Goal: Task Accomplishment & Management: Use online tool/utility

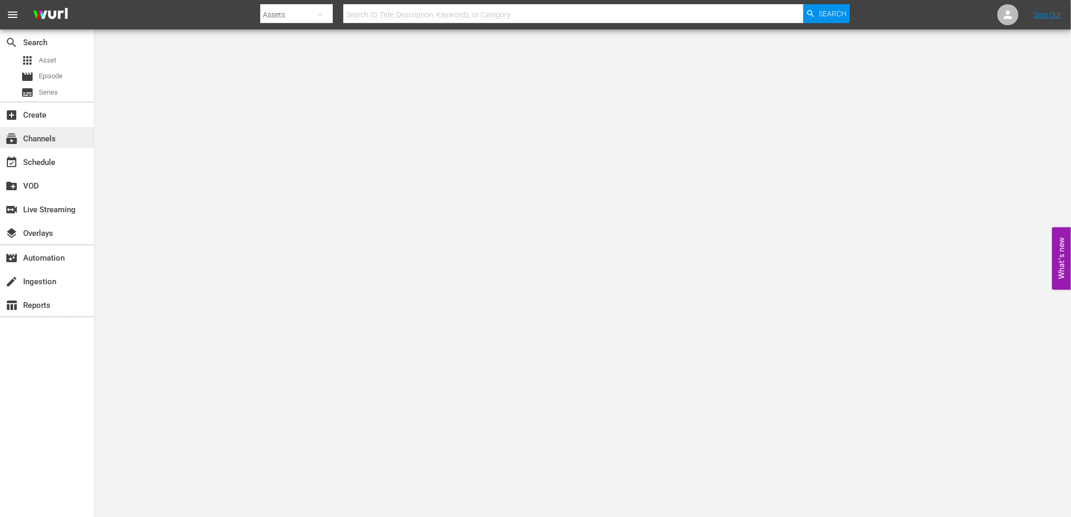
click at [56, 141] on div "subscriptions Channels" at bounding box center [29, 137] width 59 height 9
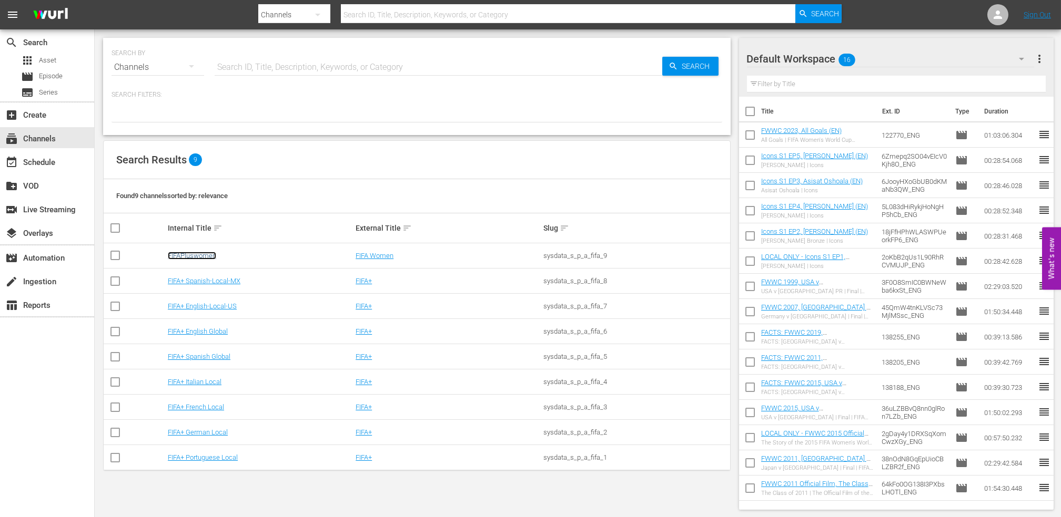
click at [195, 253] on link "FIFAPluswomen" at bounding box center [192, 256] width 48 height 8
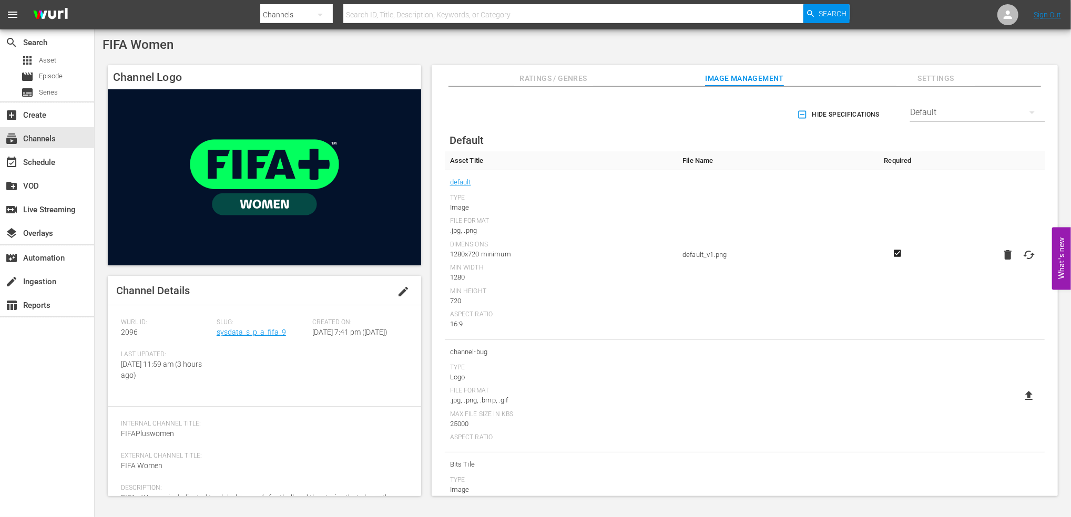
click at [760, 78] on span "Image Management" at bounding box center [744, 78] width 79 height 13
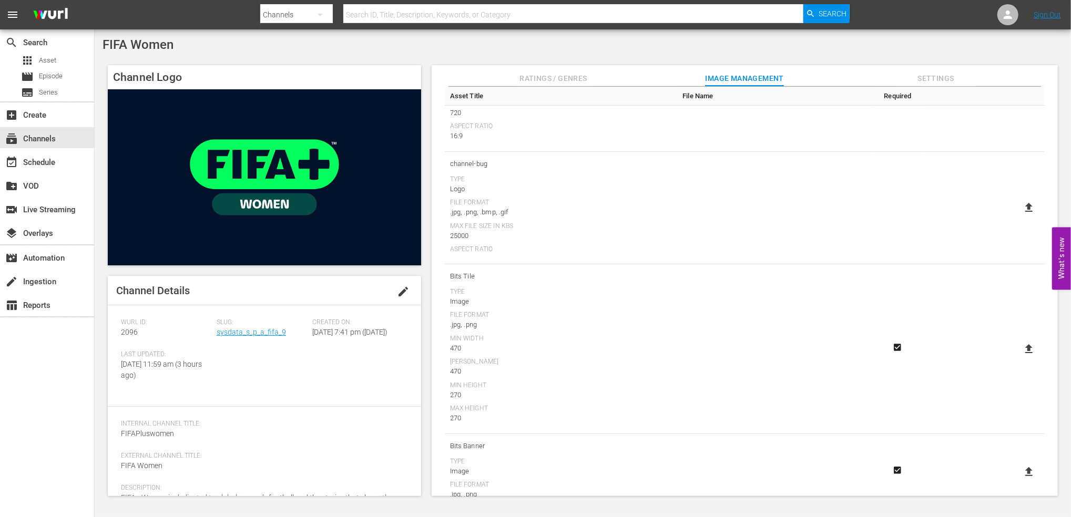
scroll to position [166, 0]
click at [1024, 230] on icon at bounding box center [1029, 229] width 13 height 13
click at [1019, 239] on input "file" at bounding box center [1019, 239] width 1 height 1
type input "C:\fakepath\FIFA+_[CNR_BUG][65%]_250417_v1.png"
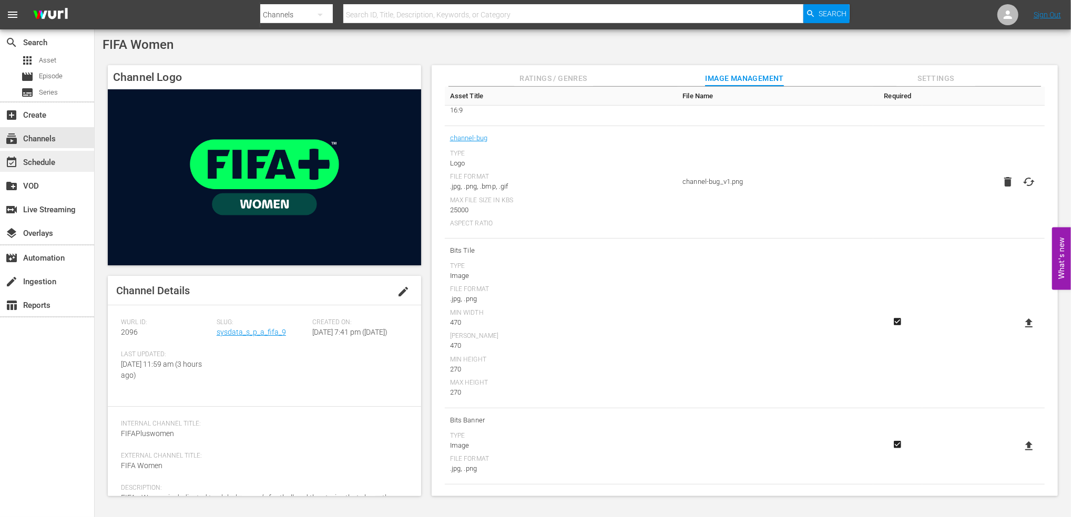
click at [36, 163] on div "event_available Schedule" at bounding box center [29, 160] width 59 height 9
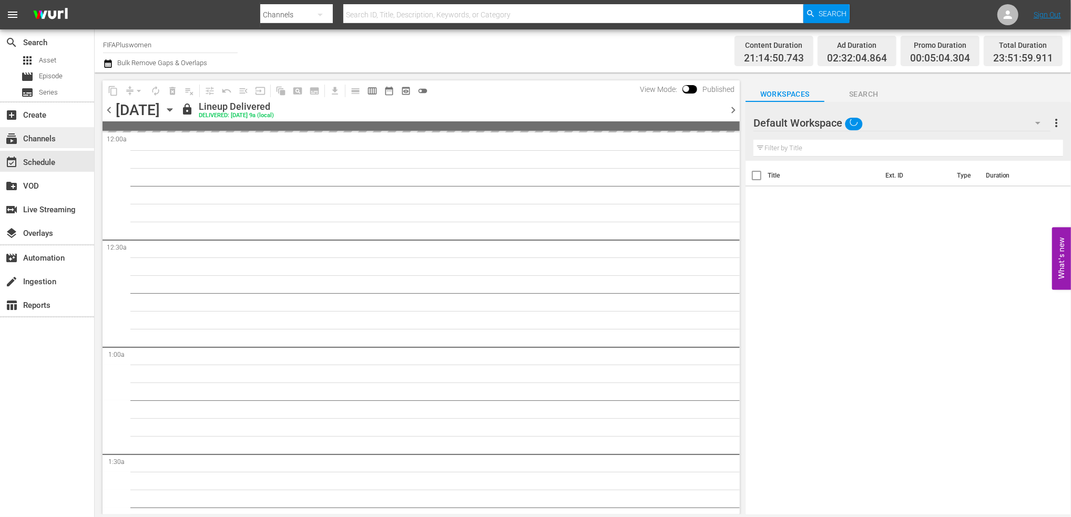
click at [52, 139] on div "subscriptions Channels" at bounding box center [29, 137] width 59 height 9
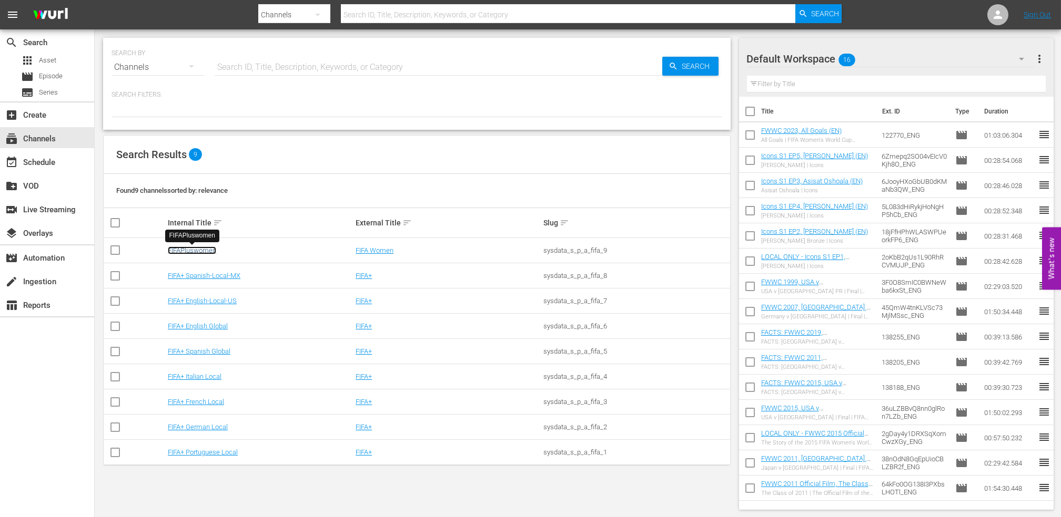
click at [181, 251] on link "FIFAPluswomen" at bounding box center [192, 251] width 48 height 8
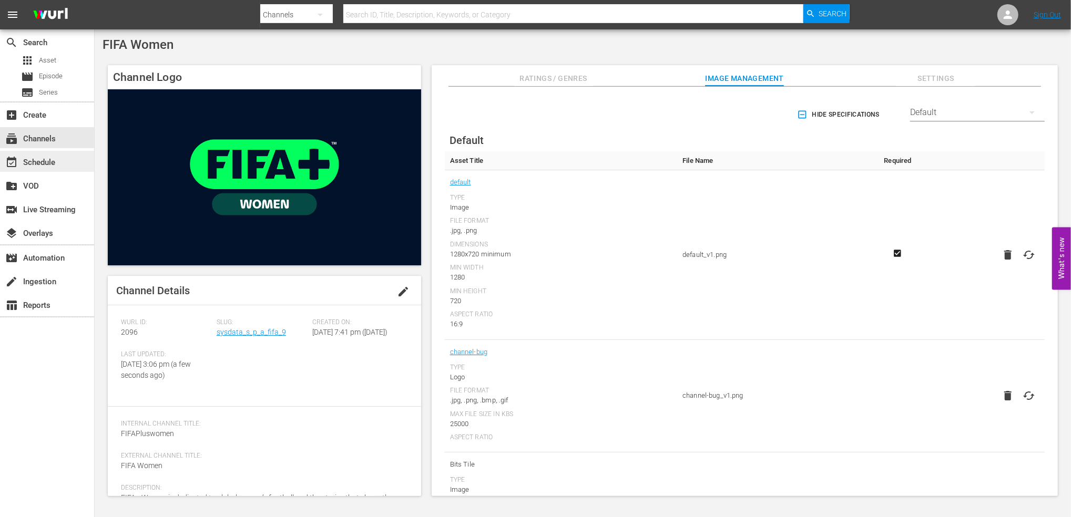
click at [43, 157] on div "event_available Schedule" at bounding box center [29, 160] width 59 height 9
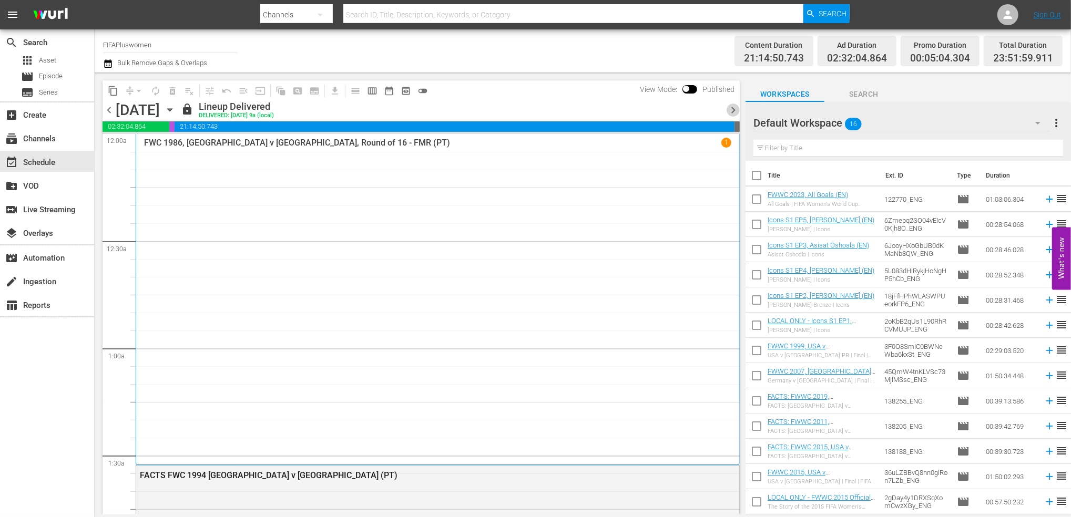
click at [729, 109] on span "chevron_right" at bounding box center [733, 110] width 13 height 13
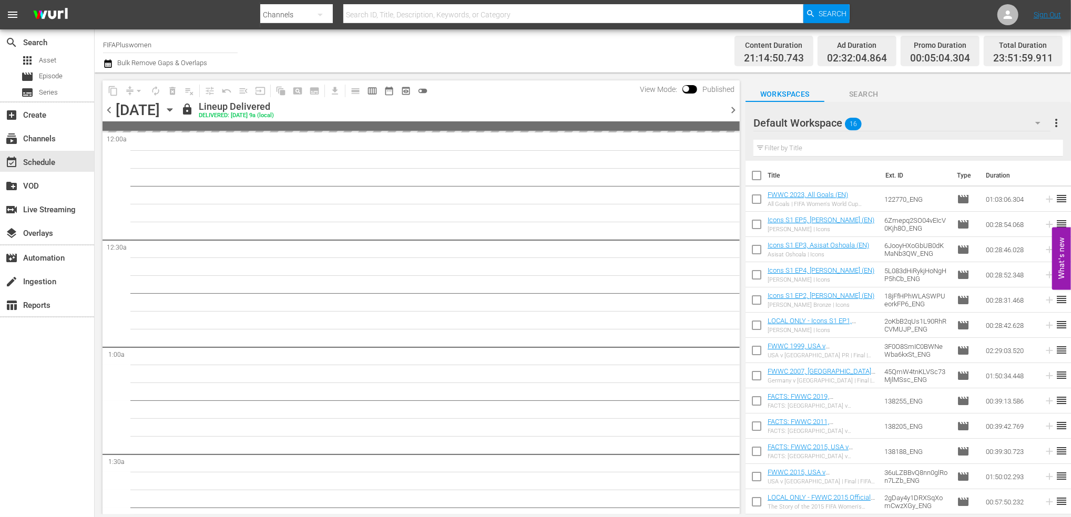
click at [729, 109] on span "chevron_right" at bounding box center [733, 110] width 13 height 13
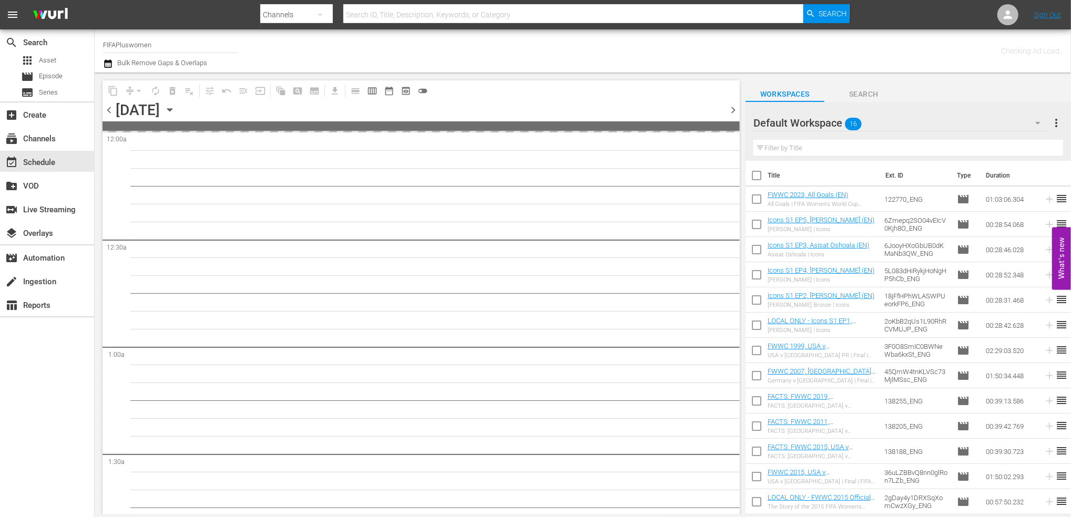
click at [729, 109] on span "chevron_right" at bounding box center [733, 110] width 13 height 13
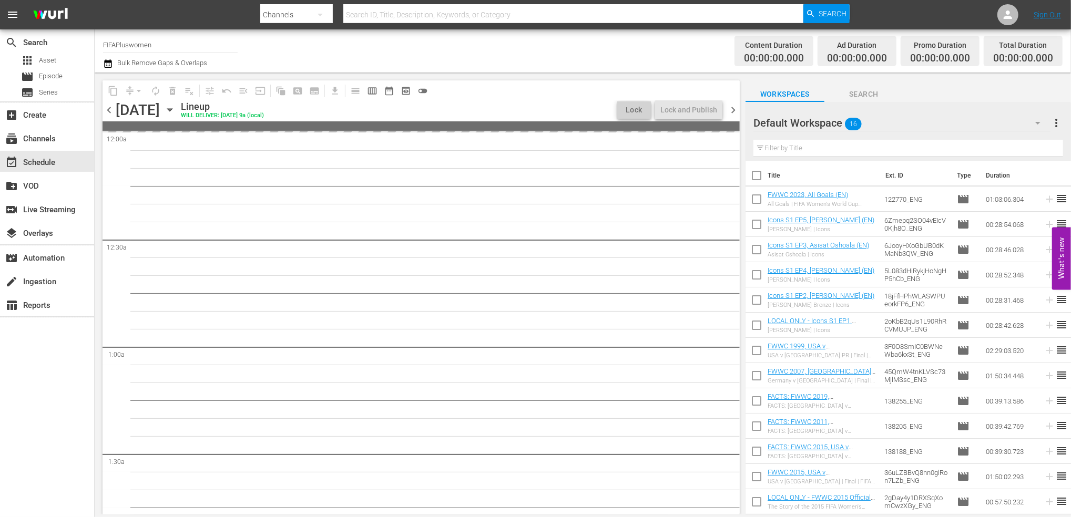
click at [729, 109] on span "chevron_right" at bounding box center [733, 110] width 13 height 13
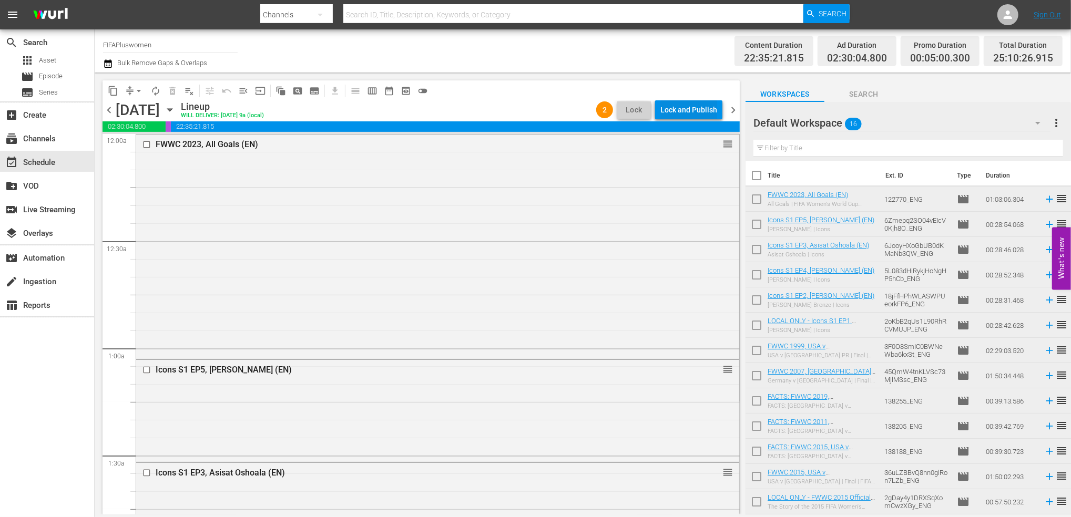
click at [674, 106] on div "Lock and Publish" at bounding box center [688, 109] width 57 height 19
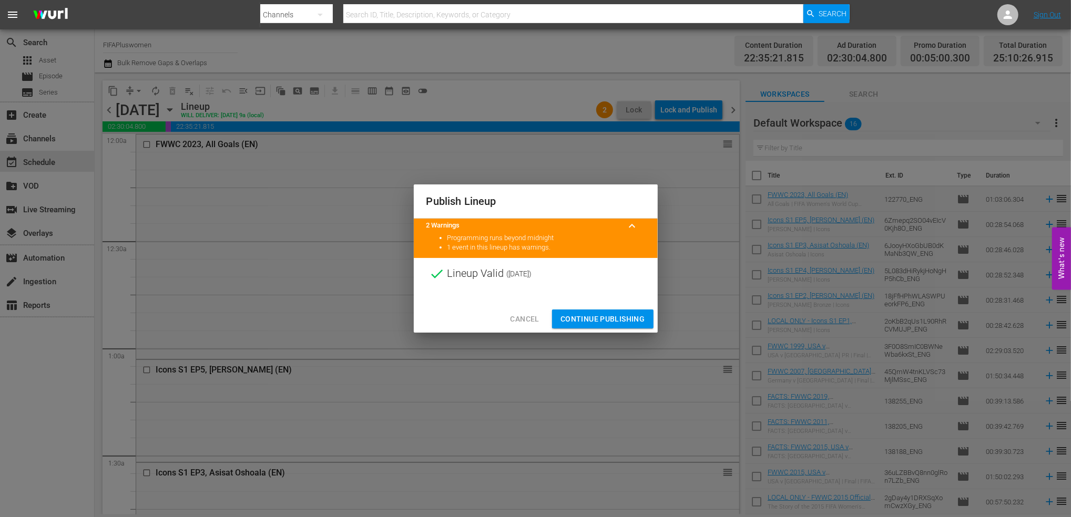
click at [611, 319] on span "Continue Publishing" at bounding box center [603, 319] width 85 height 13
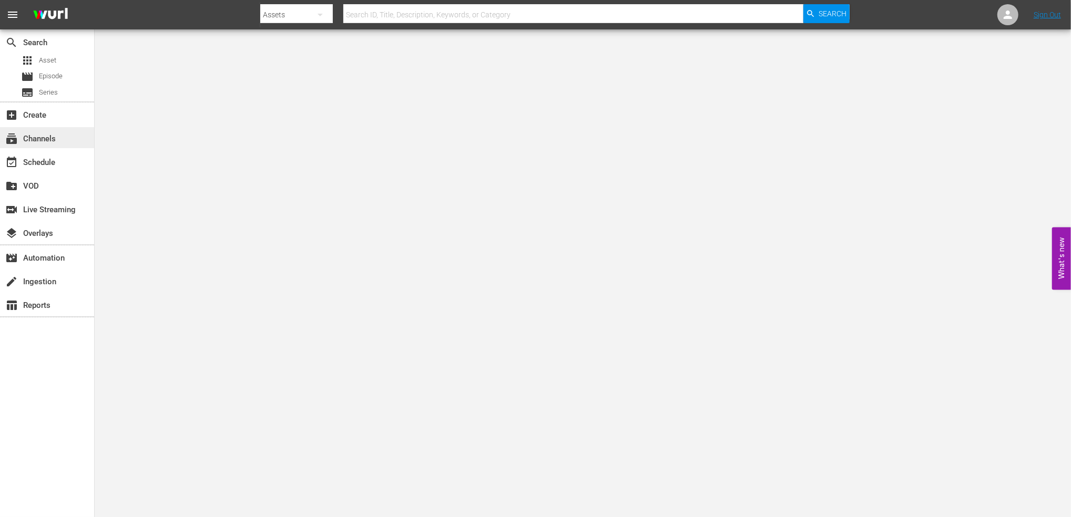
click at [57, 133] on div "subscriptions Channels" at bounding box center [47, 137] width 94 height 21
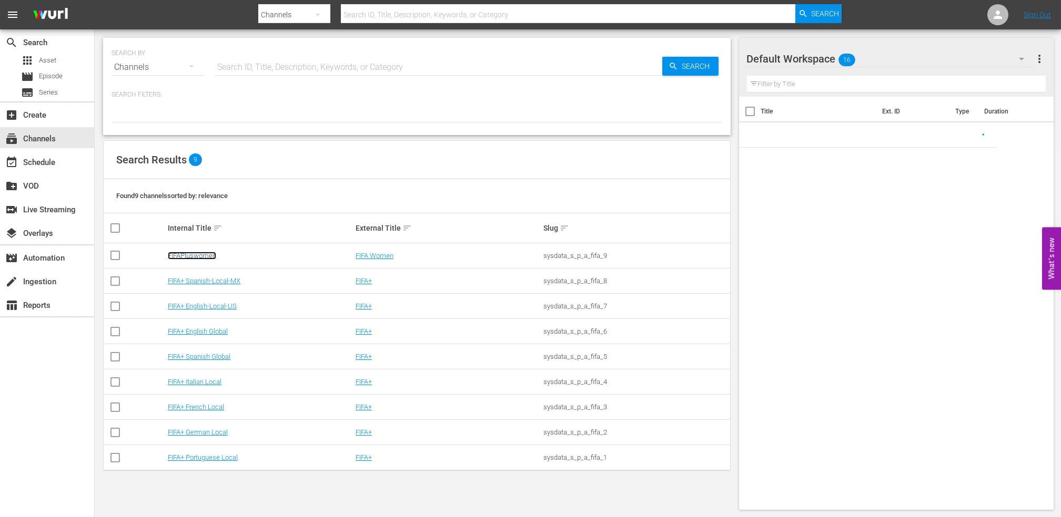
click at [194, 255] on link "FIFAPluswomen" at bounding box center [192, 256] width 48 height 8
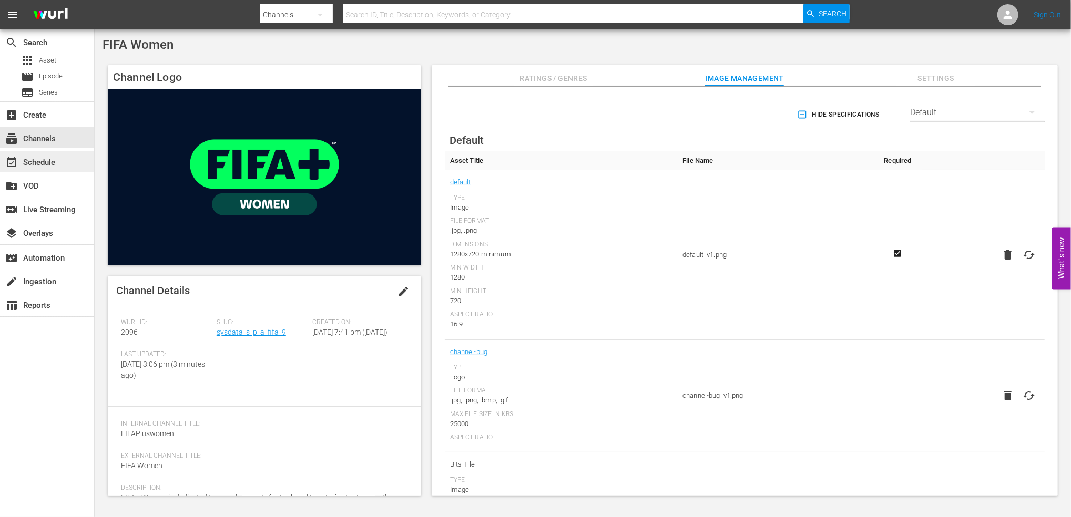
click at [53, 156] on div "event_available Schedule" at bounding box center [29, 160] width 59 height 9
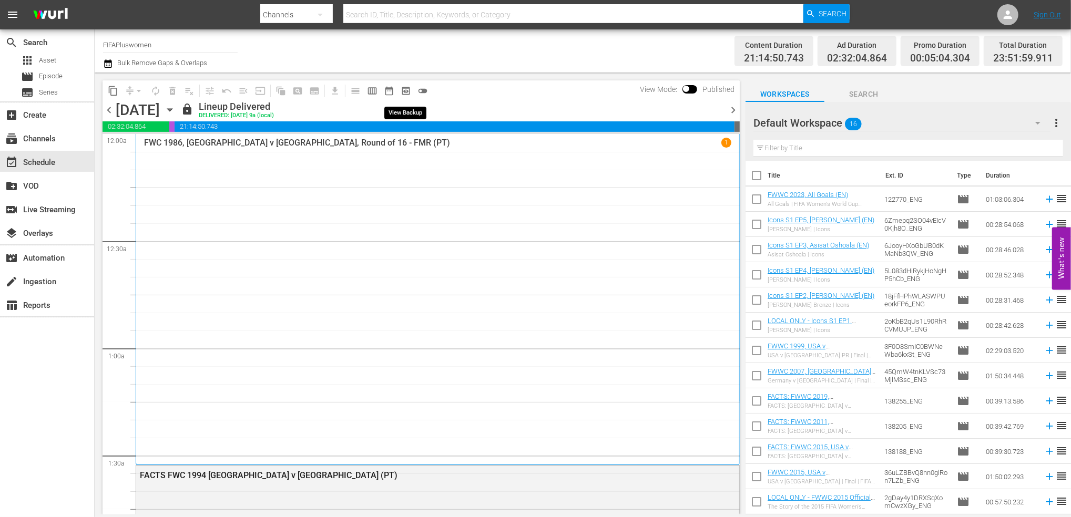
click at [404, 90] on span "preview_outlined" at bounding box center [406, 91] width 11 height 11
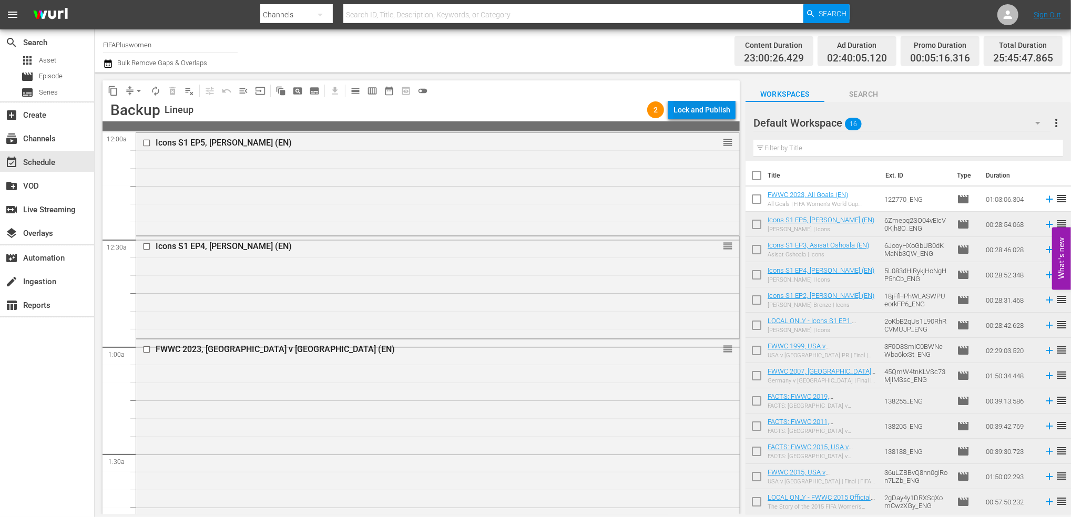
click at [708, 109] on div "Lock and Publish" at bounding box center [702, 109] width 57 height 19
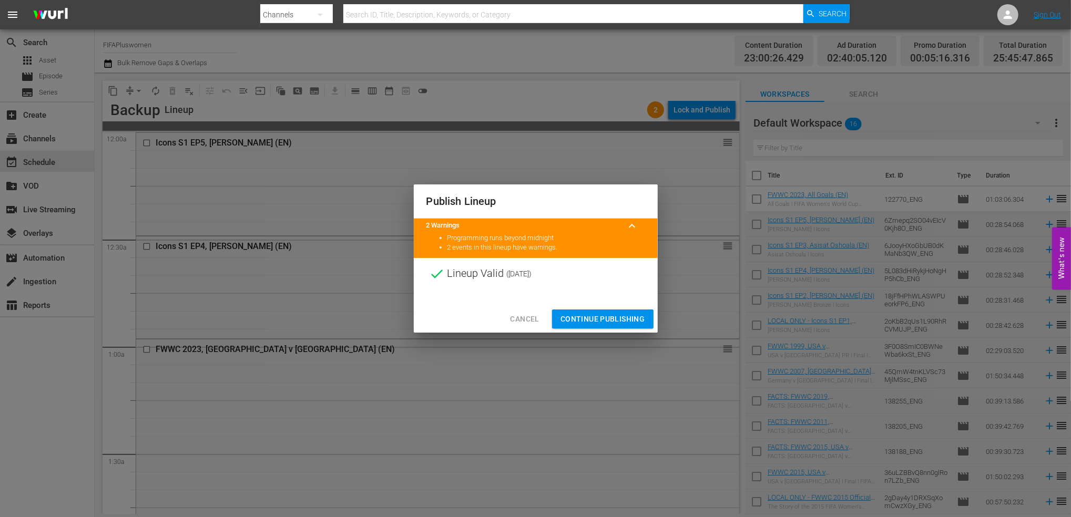
click at [599, 316] on span "Continue Publishing" at bounding box center [603, 319] width 85 height 13
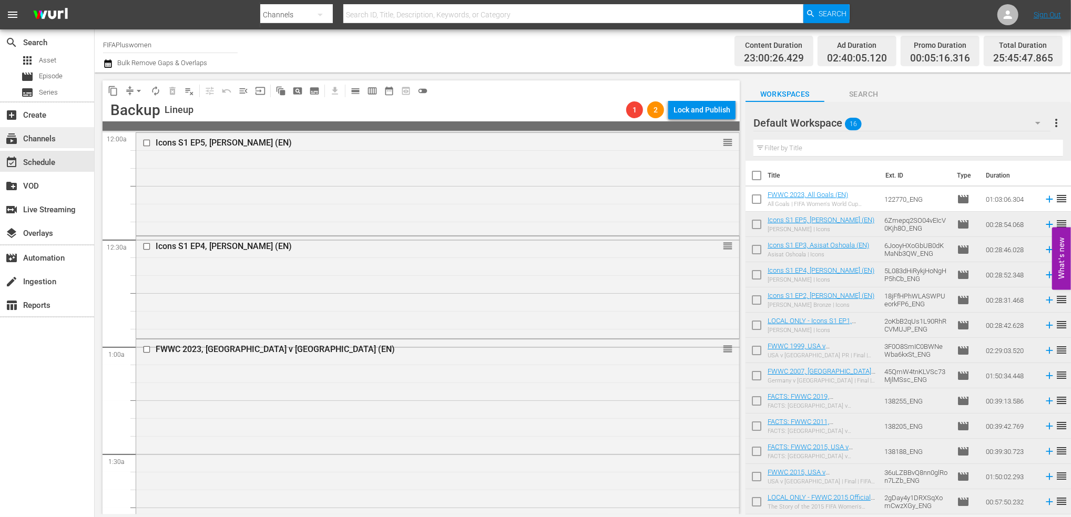
click at [35, 140] on div "subscriptions Channels" at bounding box center [29, 137] width 59 height 9
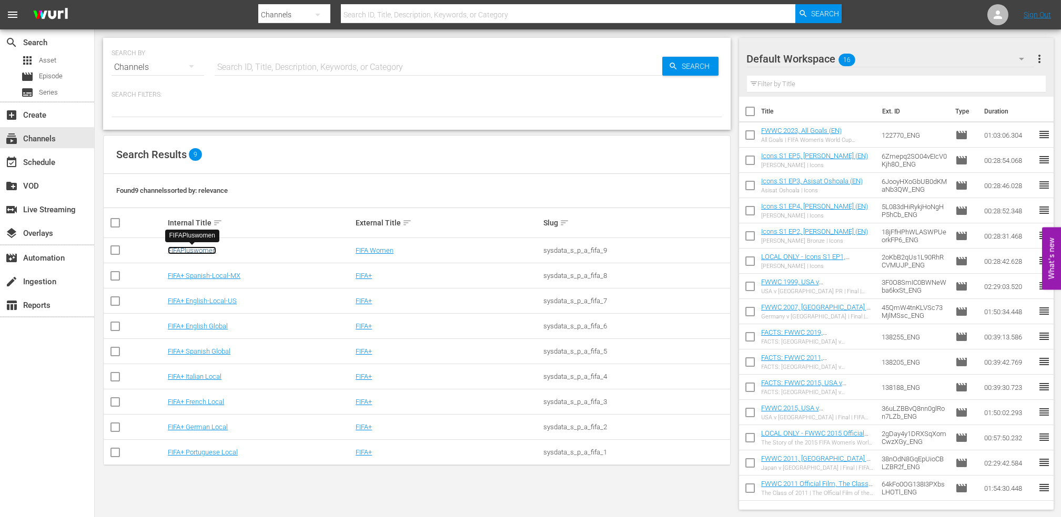
click at [205, 252] on link "FIFAPluswomen" at bounding box center [192, 251] width 48 height 8
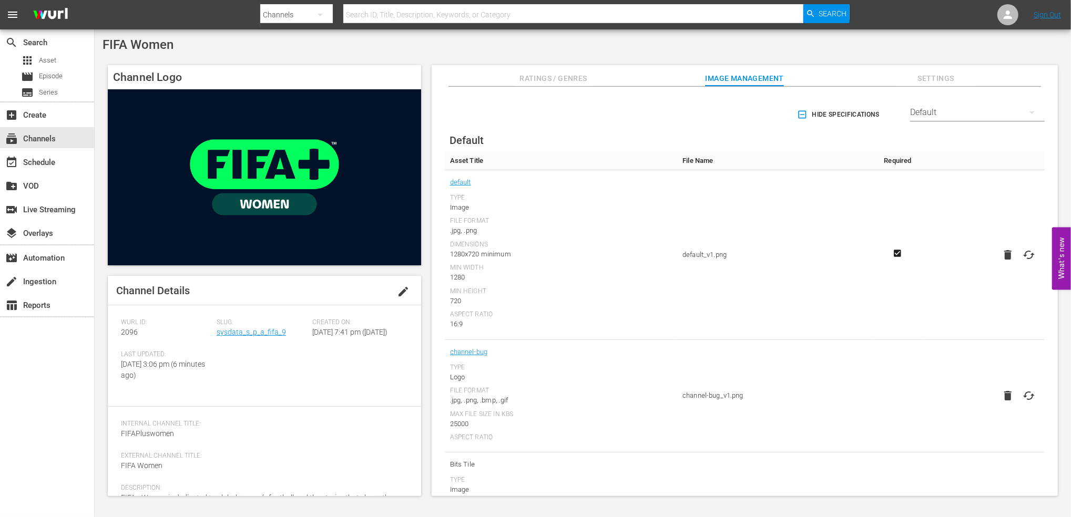
click at [889, 381] on td at bounding box center [897, 396] width 49 height 113
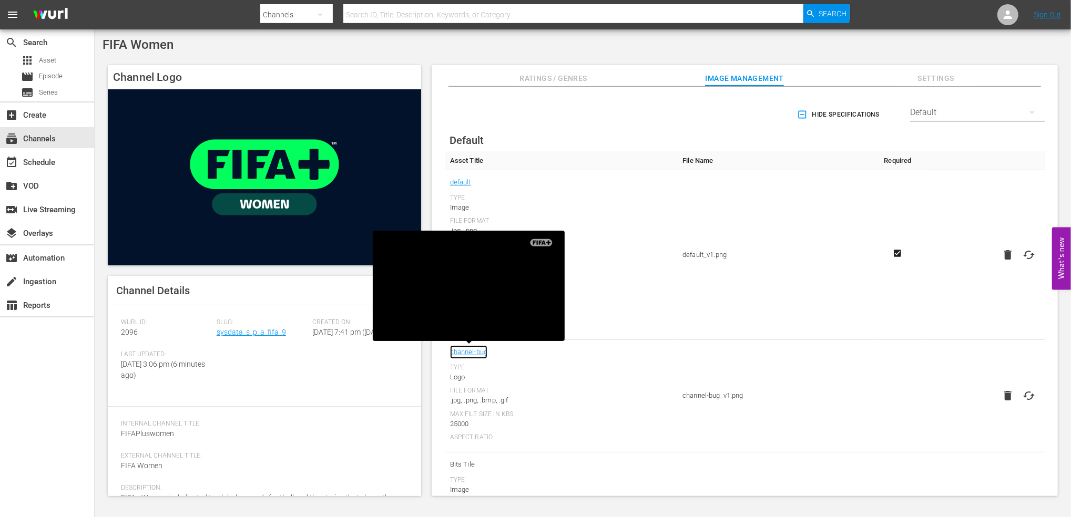
click at [470, 351] on link "channel-bug" at bounding box center [469, 352] width 38 height 14
click at [719, 306] on td "default_v1.png" at bounding box center [775, 255] width 196 height 170
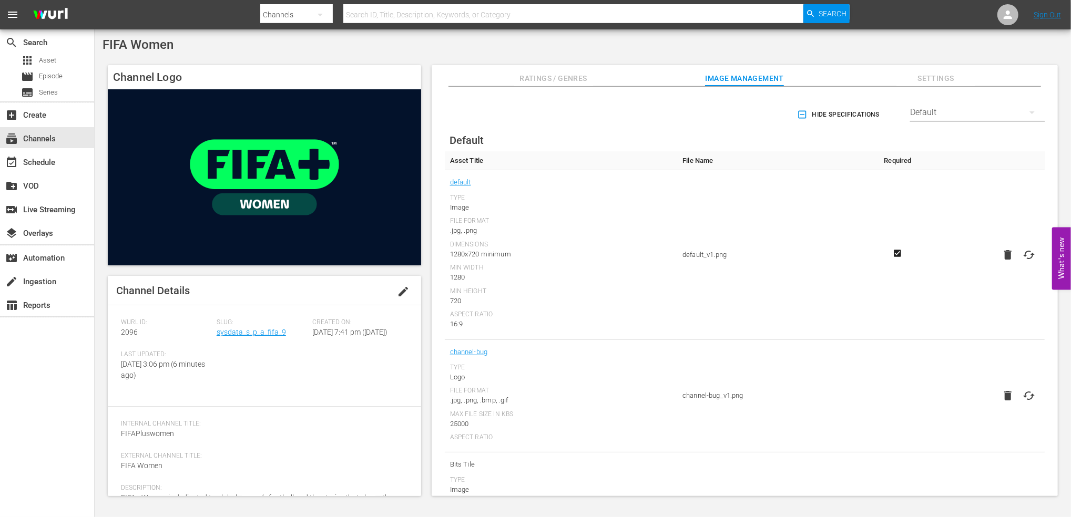
click at [940, 74] on span "Settings" at bounding box center [936, 78] width 79 height 13
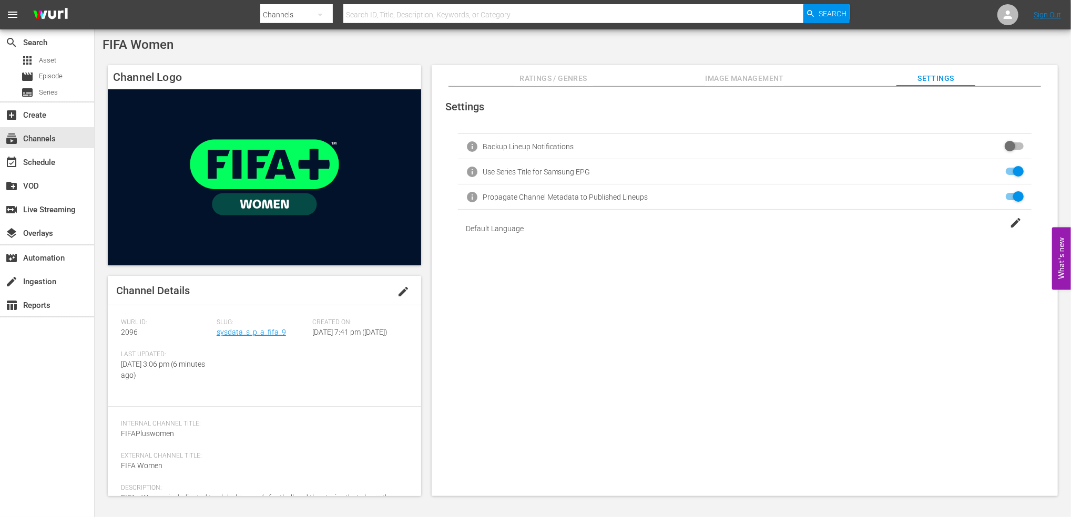
click at [762, 76] on span "Image Management" at bounding box center [744, 78] width 79 height 13
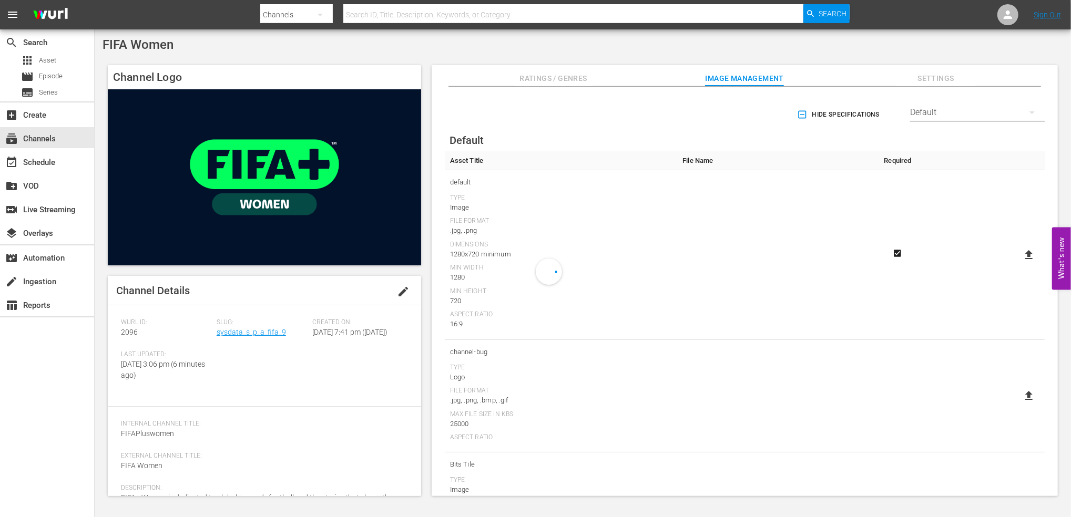
click at [552, 73] on button "Ratings / Genres" at bounding box center [553, 75] width 79 height 21
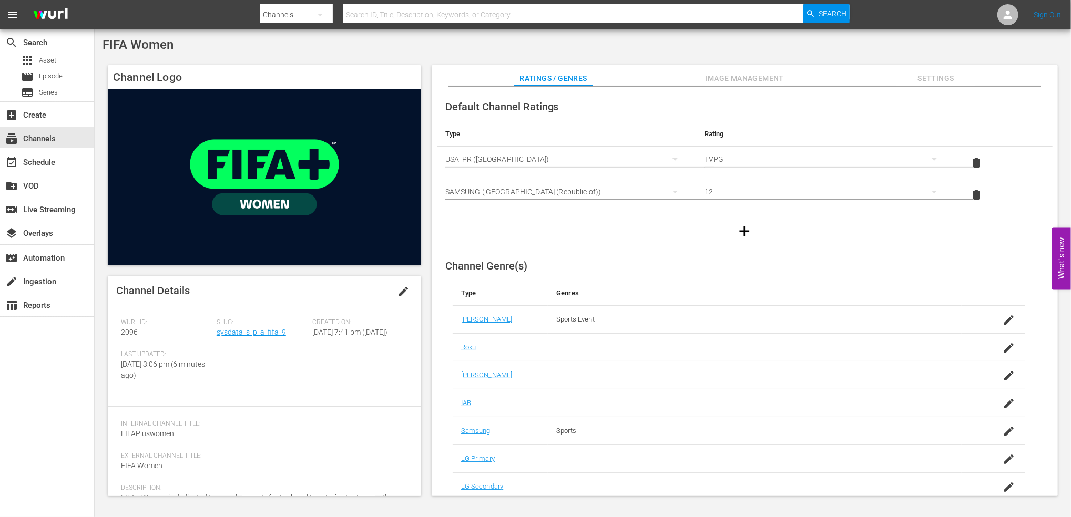
click at [737, 79] on span "Image Management" at bounding box center [744, 78] width 79 height 13
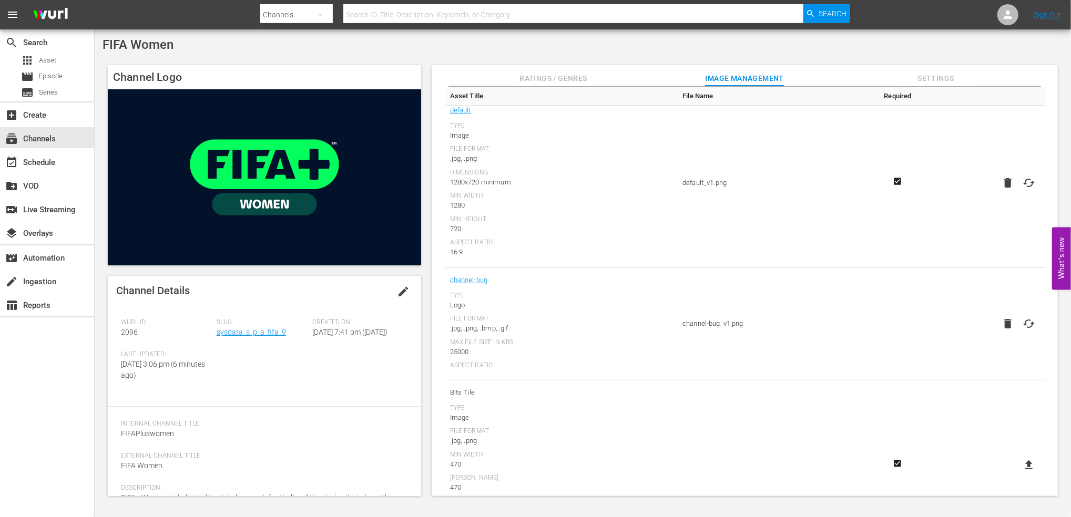
scroll to position [72, 0]
click at [49, 166] on div "event_available Schedule" at bounding box center [29, 160] width 59 height 9
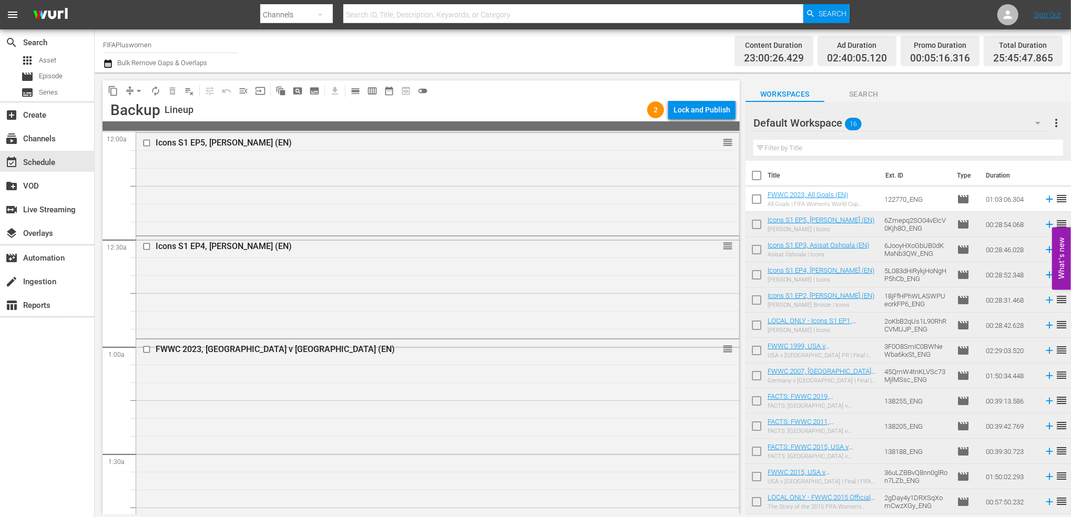
click at [702, 109] on div "Lock and Publish" at bounding box center [702, 109] width 57 height 19
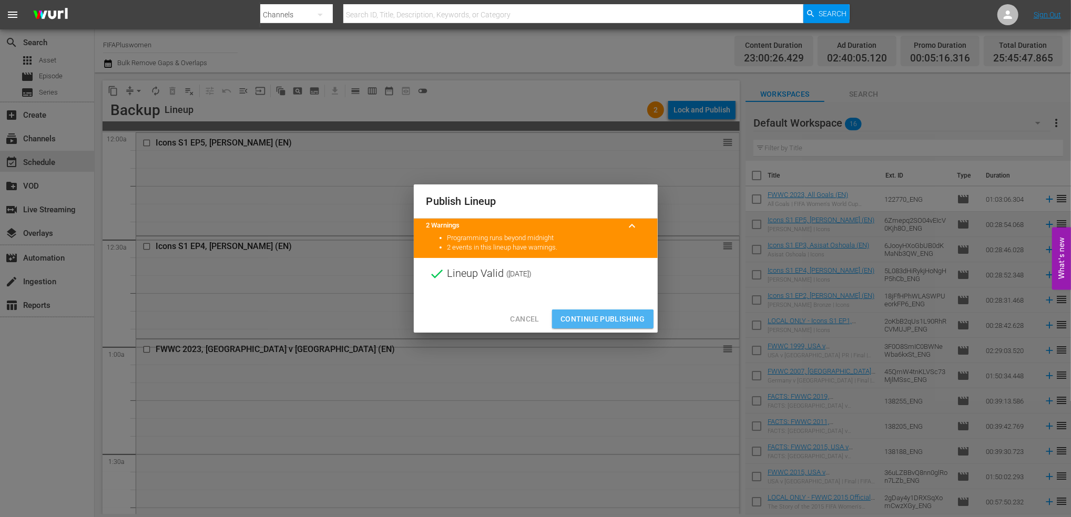
click at [599, 325] on span "Continue Publishing" at bounding box center [603, 319] width 85 height 13
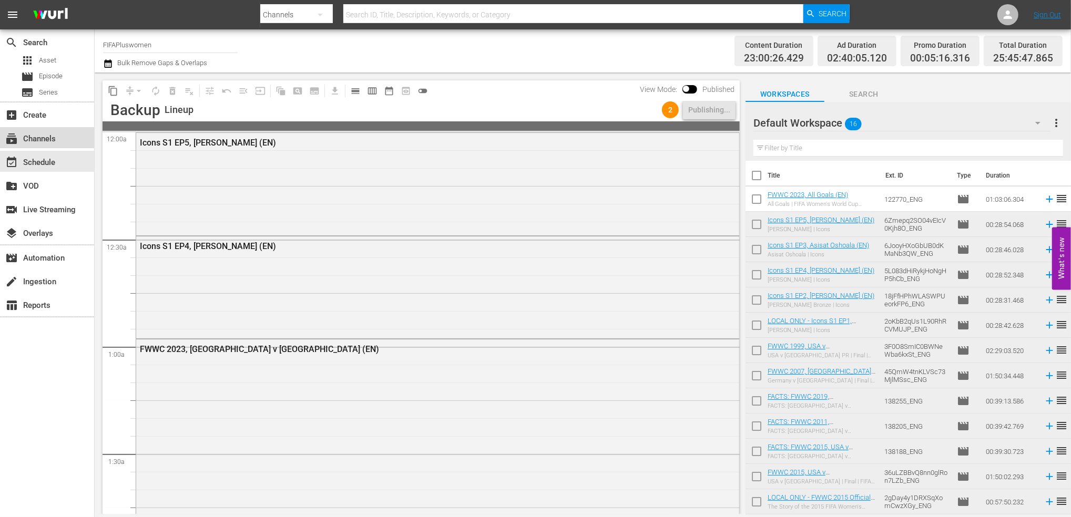
click at [40, 136] on div "subscriptions Channels" at bounding box center [29, 137] width 59 height 9
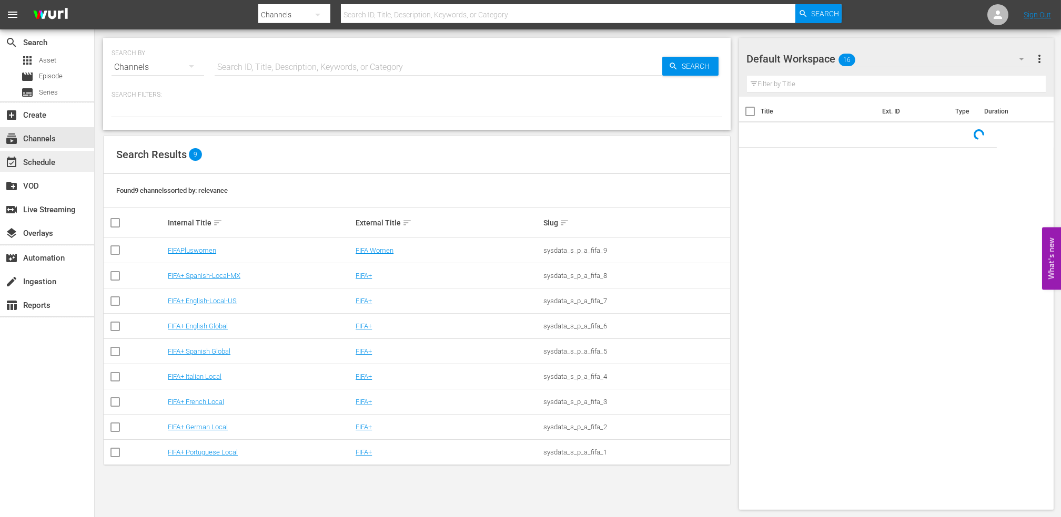
click at [51, 158] on div "event_available Schedule" at bounding box center [29, 160] width 59 height 9
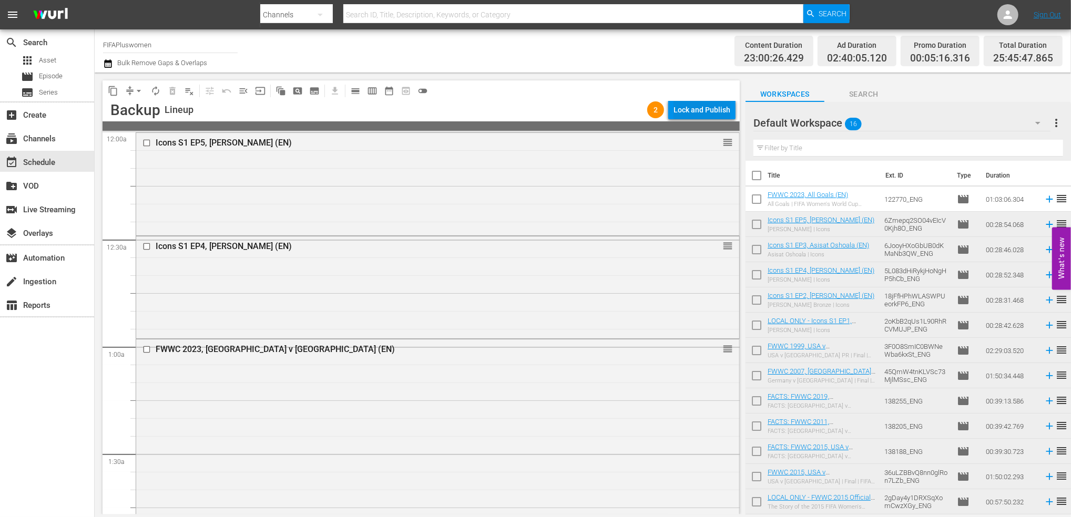
click at [700, 107] on div "Lock and Publish" at bounding box center [702, 109] width 57 height 19
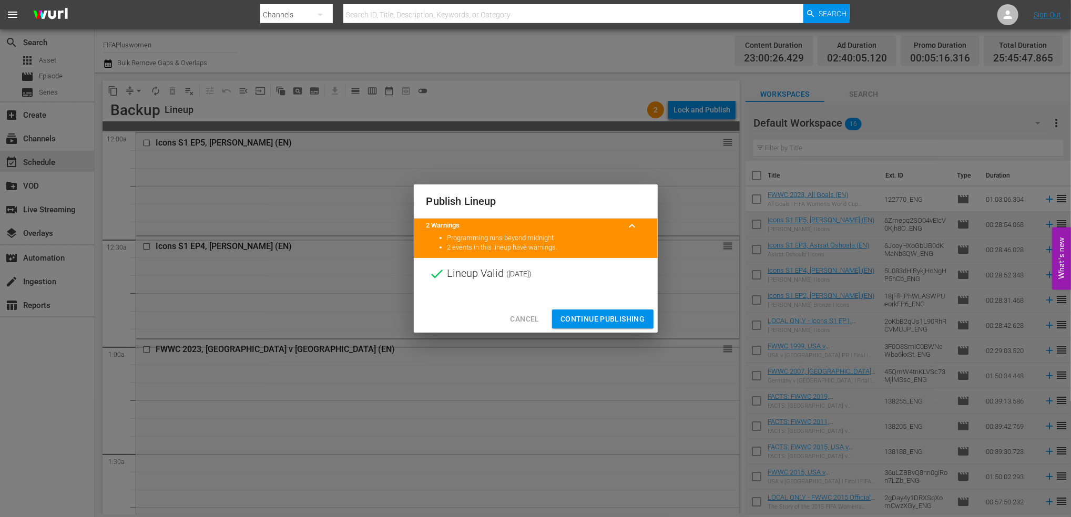
click at [598, 314] on span "Continue Publishing" at bounding box center [603, 319] width 85 height 13
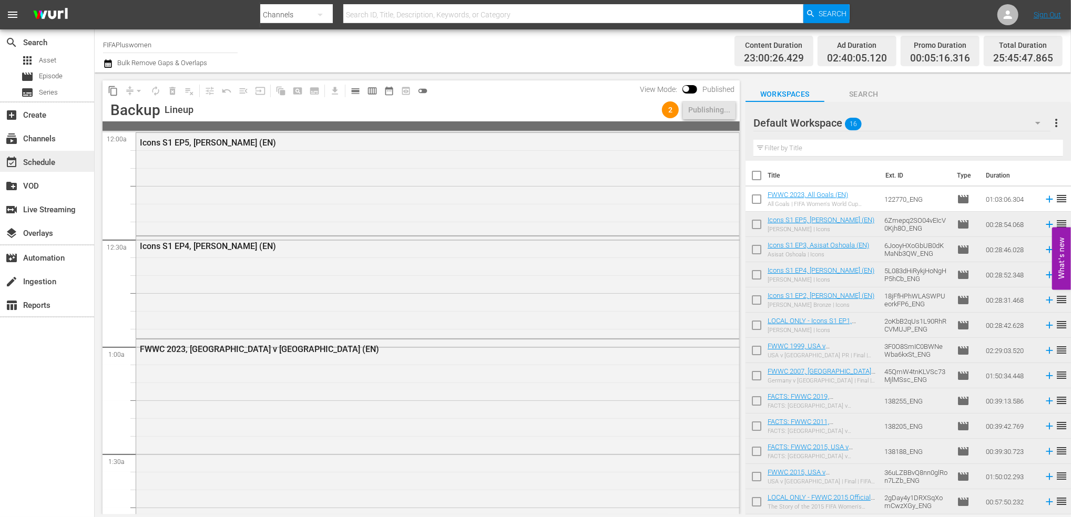
click at [57, 162] on div "event_available Schedule" at bounding box center [29, 160] width 59 height 9
click at [69, 135] on div "subscriptions Channels" at bounding box center [47, 137] width 94 height 21
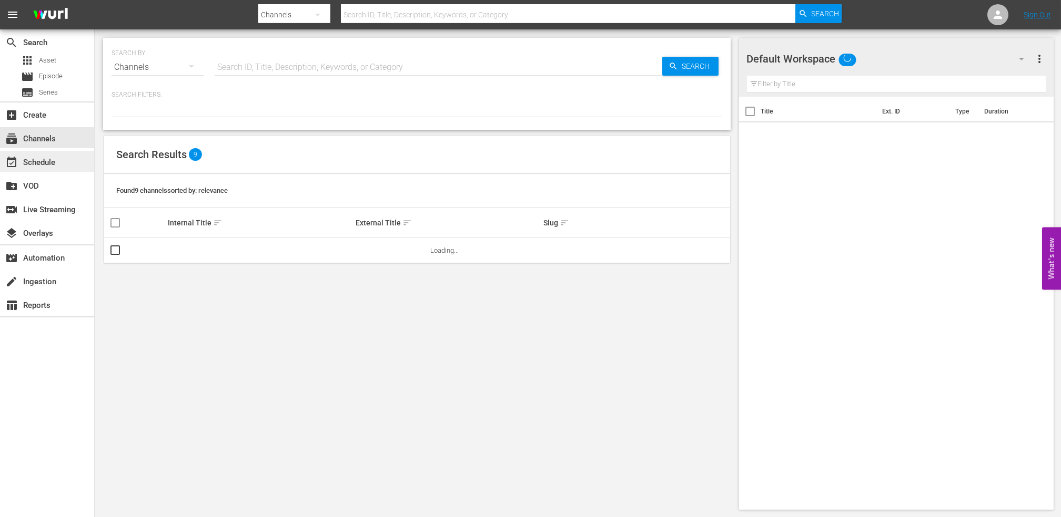
click at [66, 155] on div "event_available Schedule" at bounding box center [47, 161] width 94 height 21
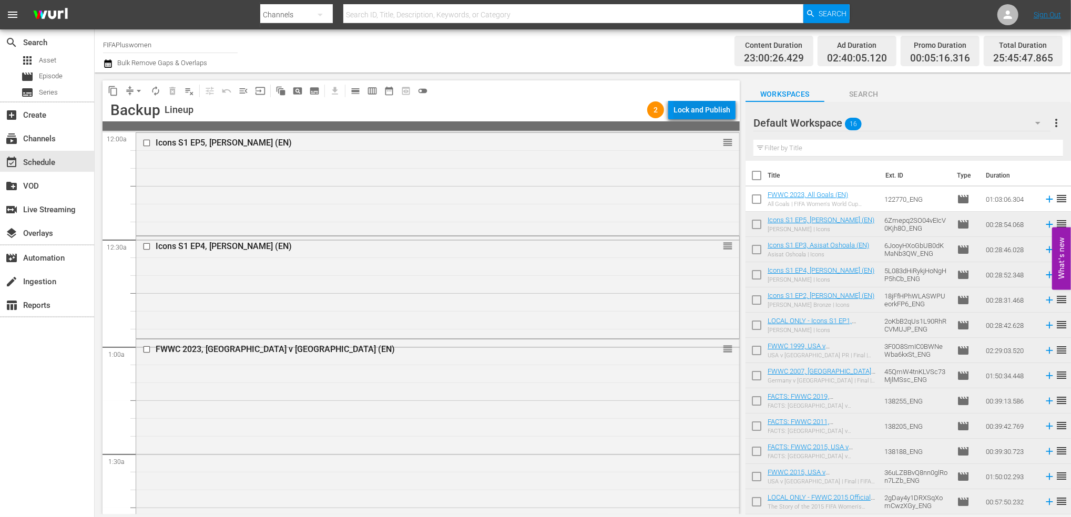
click at [699, 107] on div "Lock and Publish" at bounding box center [702, 109] width 57 height 19
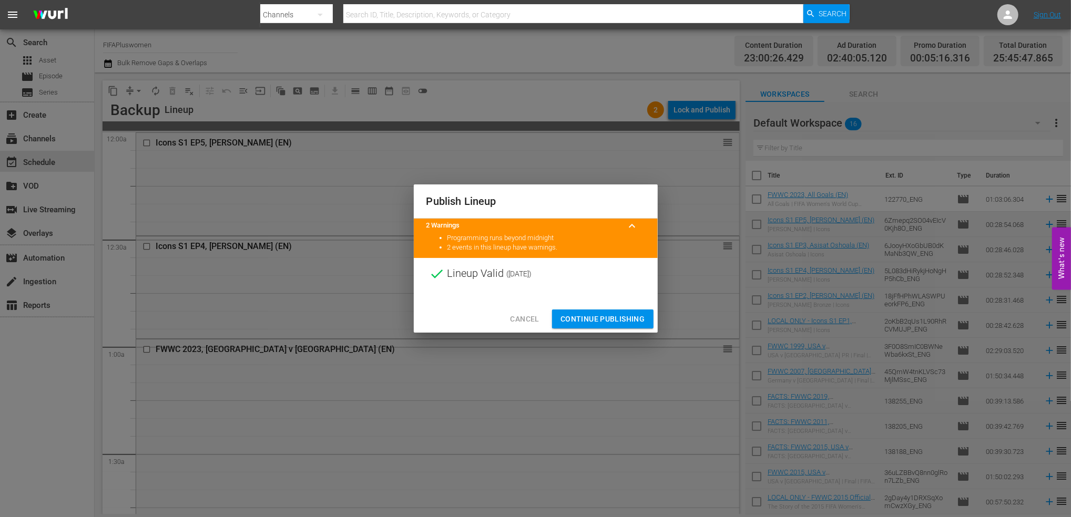
click at [609, 318] on span "Continue Publishing" at bounding box center [603, 319] width 85 height 13
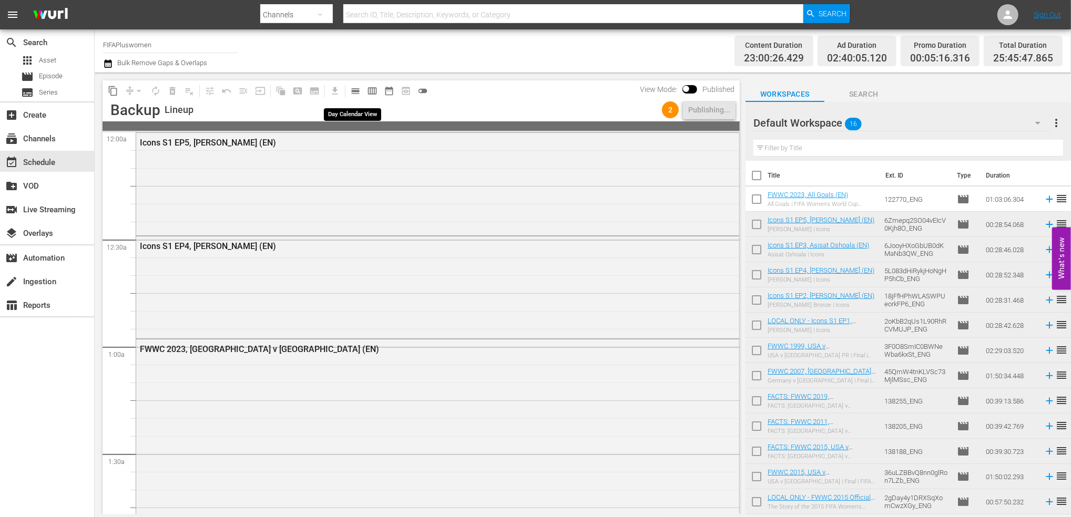
click at [354, 87] on span "calendar_view_day_outlined" at bounding box center [355, 91] width 11 height 11
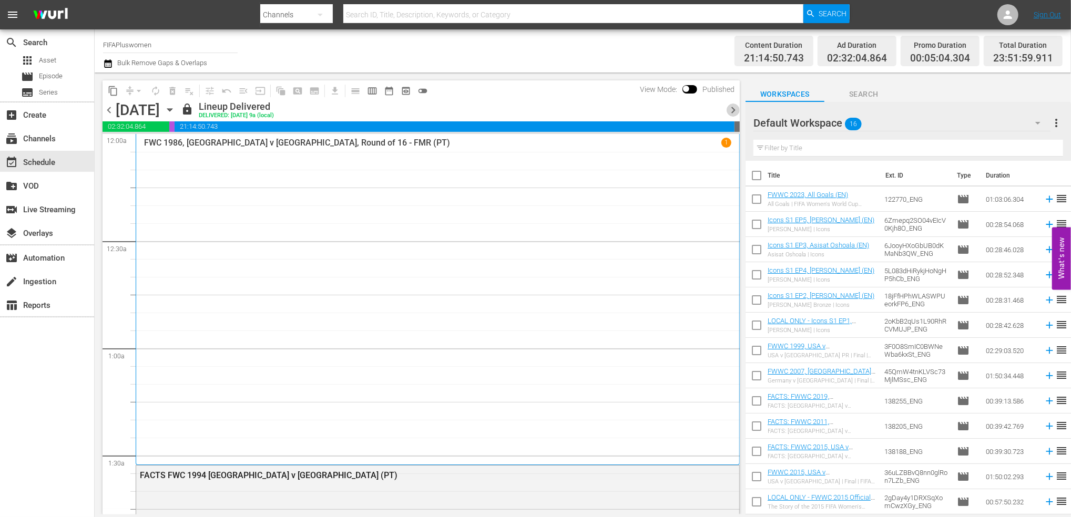
click at [732, 114] on span "chevron_right" at bounding box center [733, 110] width 13 height 13
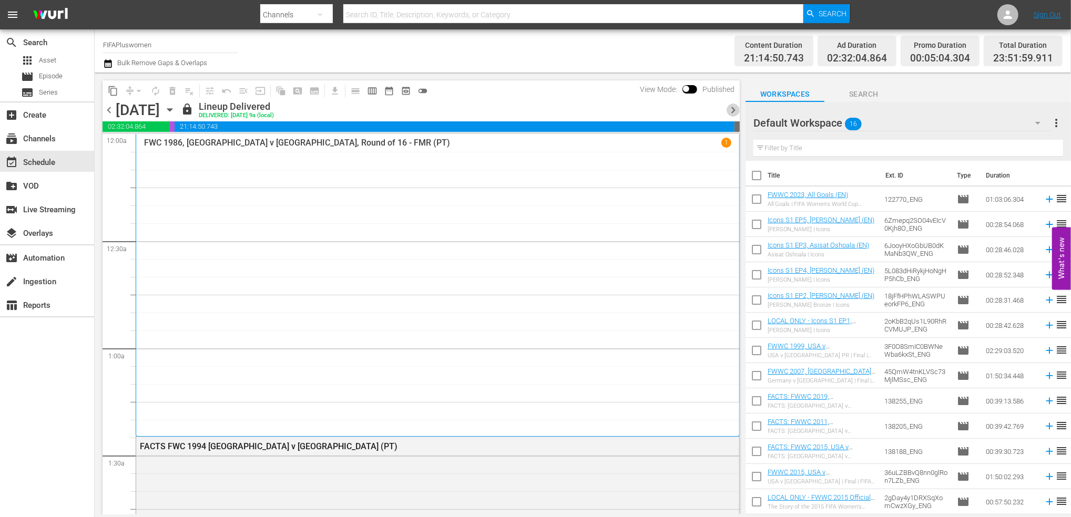
click at [732, 114] on span "chevron_right" at bounding box center [733, 110] width 13 height 13
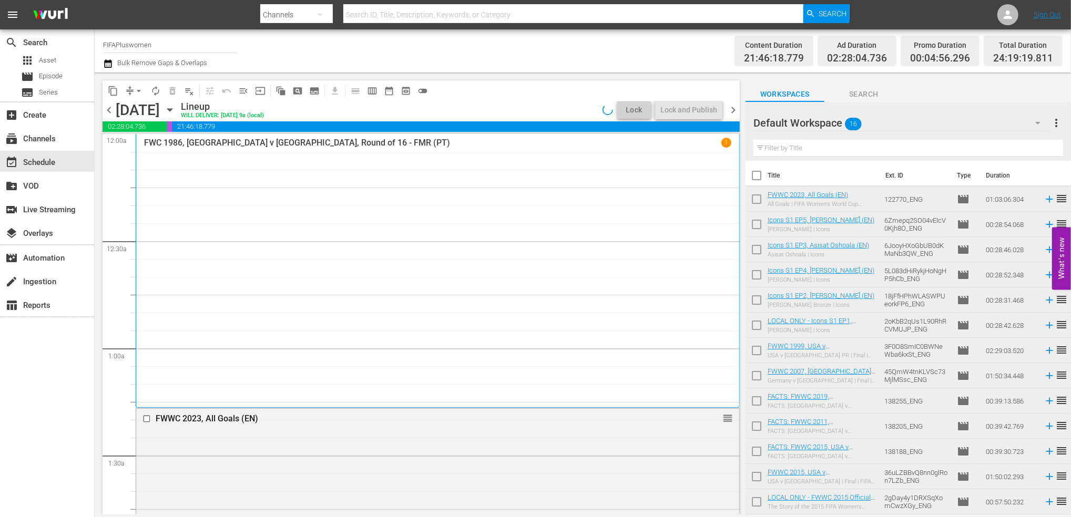
click at [732, 114] on span "chevron_right" at bounding box center [733, 110] width 13 height 13
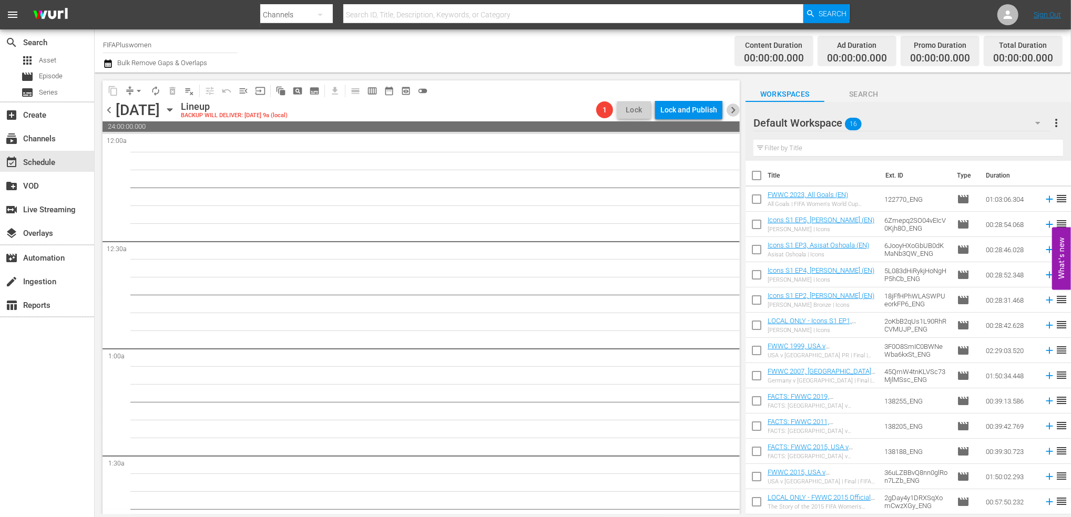
click at [732, 114] on span "chevron_right" at bounding box center [733, 110] width 13 height 13
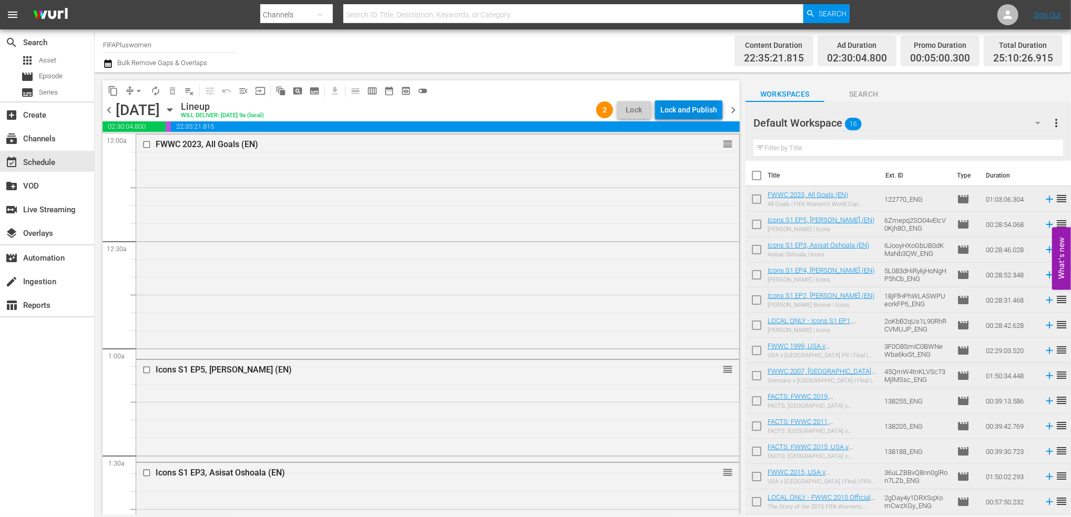
click at [696, 111] on div "Lock and Publish" at bounding box center [688, 109] width 57 height 19
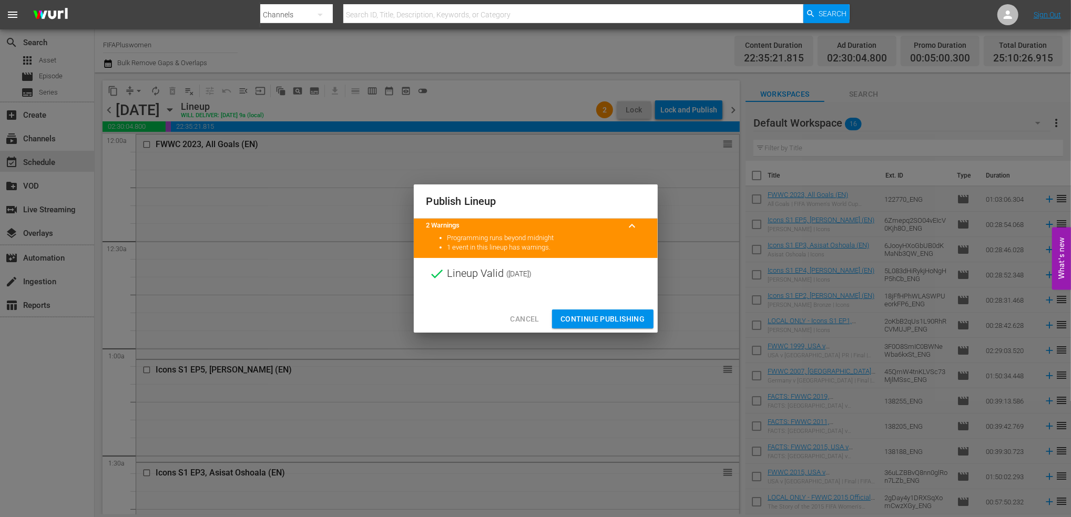
click at [602, 320] on span "Continue Publishing" at bounding box center [603, 319] width 85 height 13
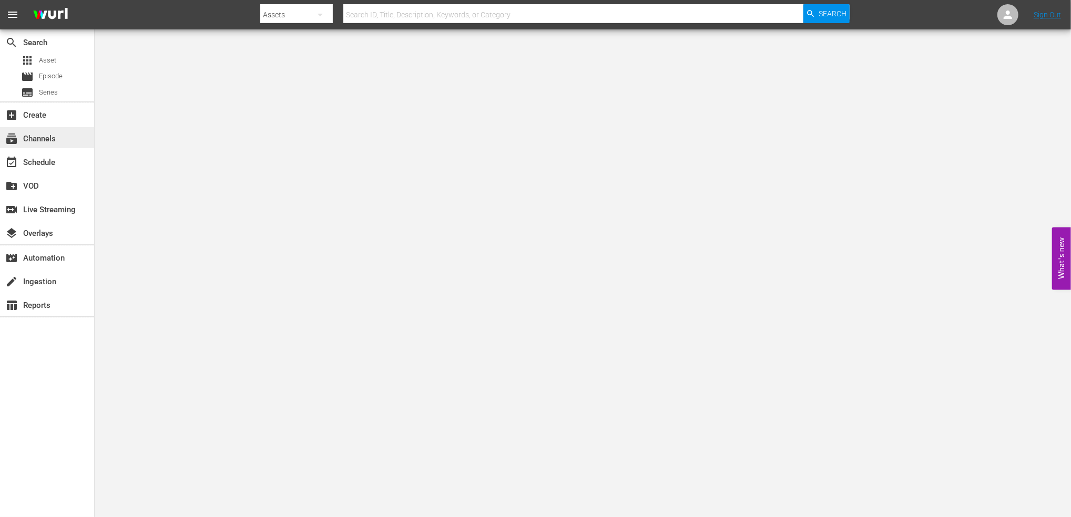
click at [44, 134] on div "subscriptions Channels" at bounding box center [29, 137] width 59 height 9
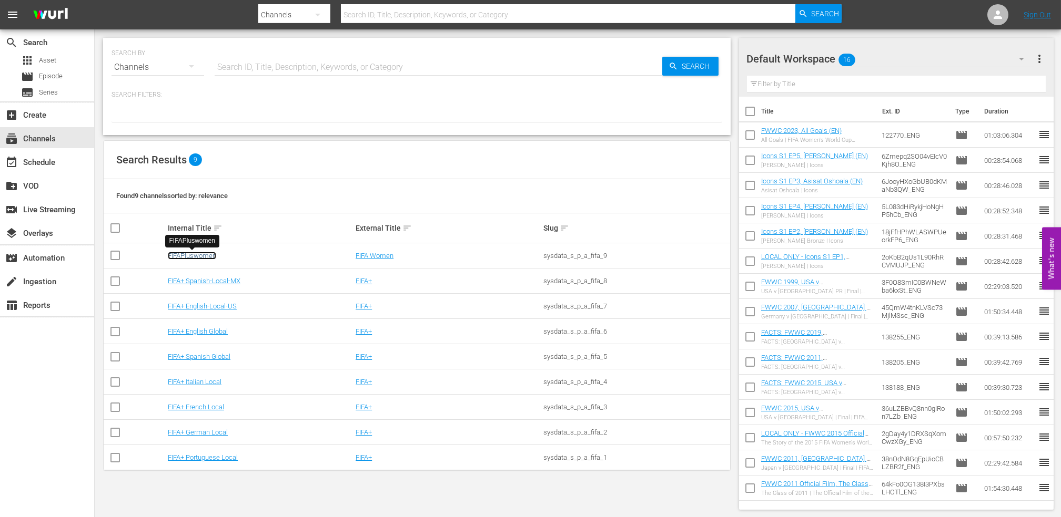
click at [209, 254] on link "FIFAPluswomen" at bounding box center [192, 256] width 48 height 8
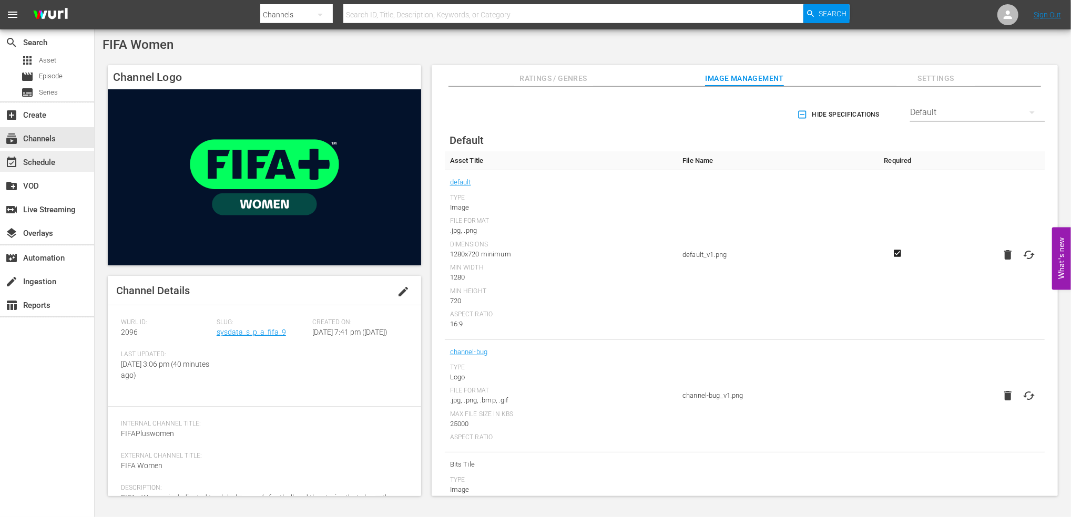
click at [47, 160] on div "event_available Schedule" at bounding box center [29, 160] width 59 height 9
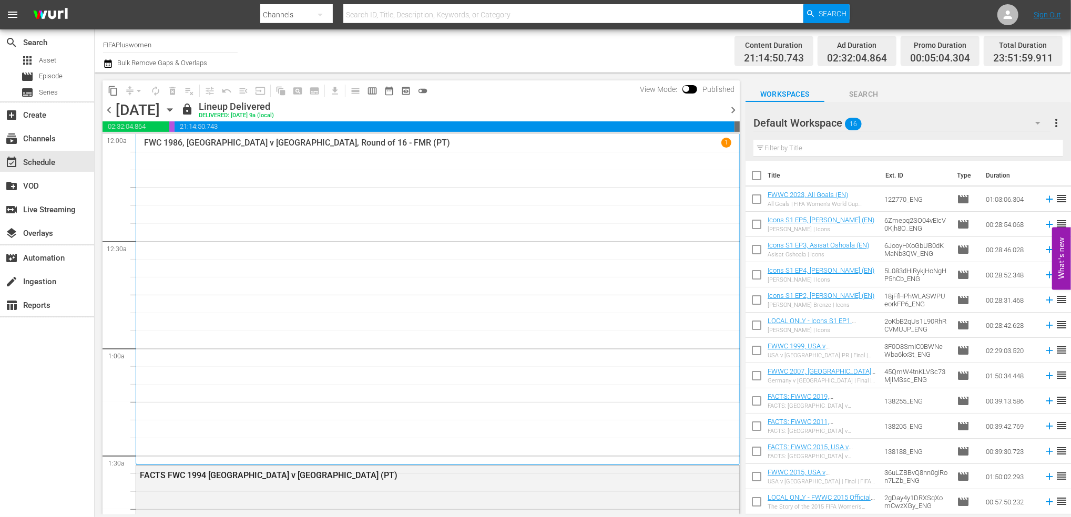
click at [733, 114] on span "chevron_right" at bounding box center [733, 110] width 13 height 13
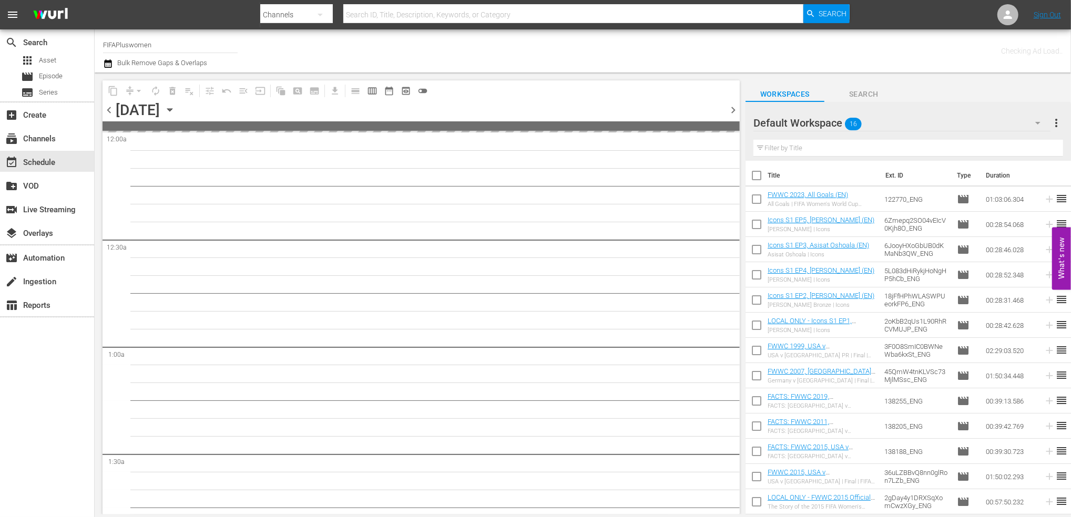
click at [733, 114] on span "chevron_right" at bounding box center [733, 110] width 13 height 13
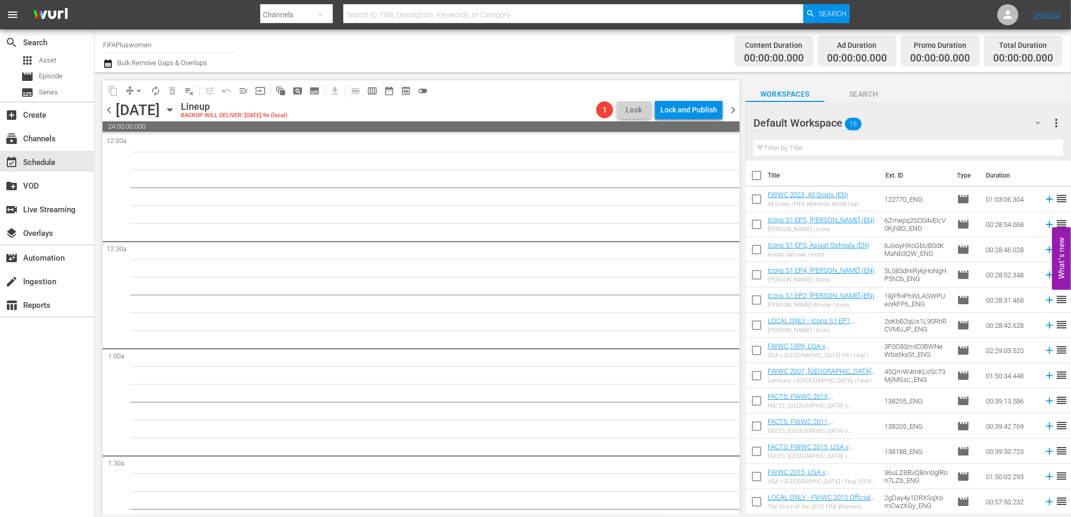
click at [733, 114] on span "chevron_right" at bounding box center [733, 110] width 13 height 13
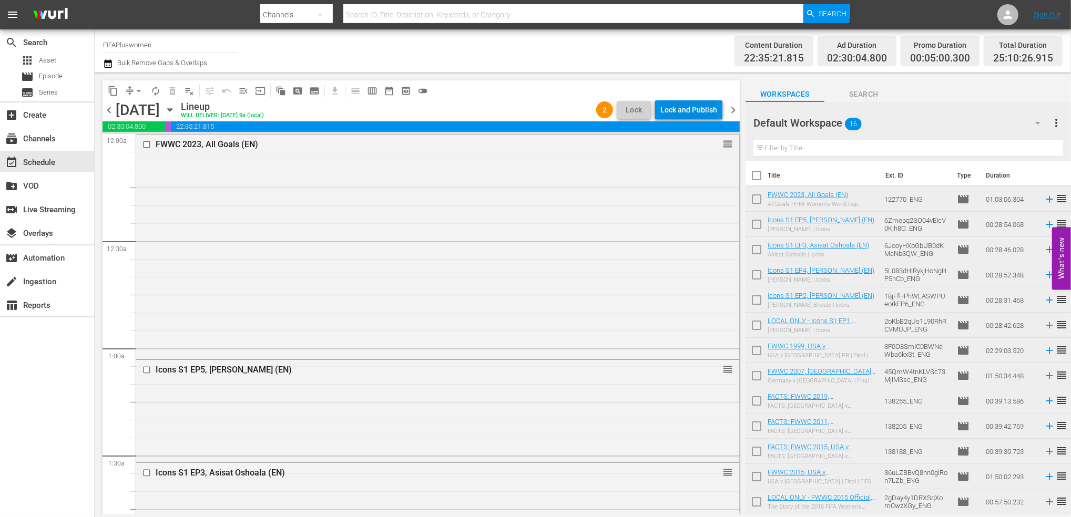
click at [697, 111] on div "Lock and Publish" at bounding box center [688, 109] width 57 height 19
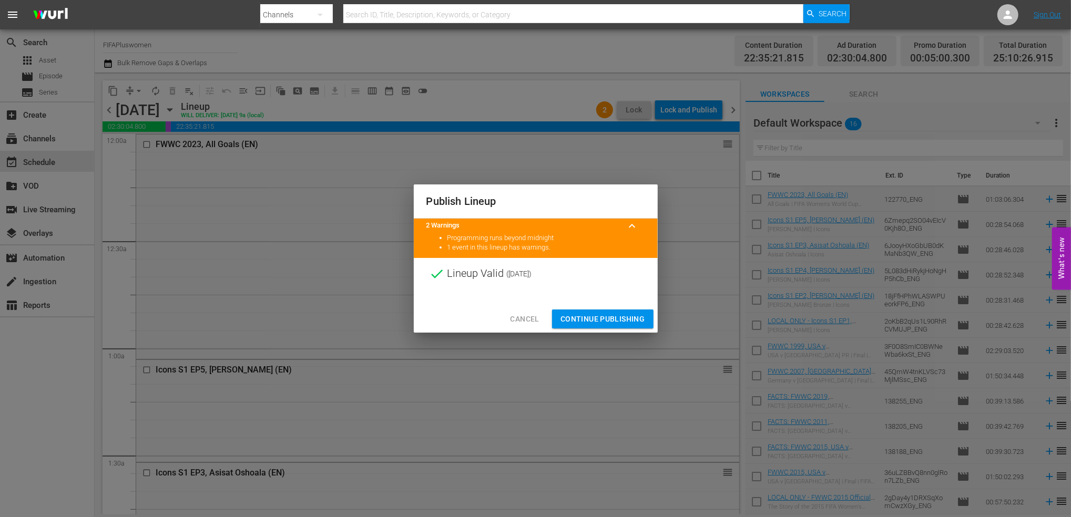
click at [591, 322] on span "Continue Publishing" at bounding box center [603, 319] width 85 height 13
